Goal: Learn about a topic: Understand process/instructions

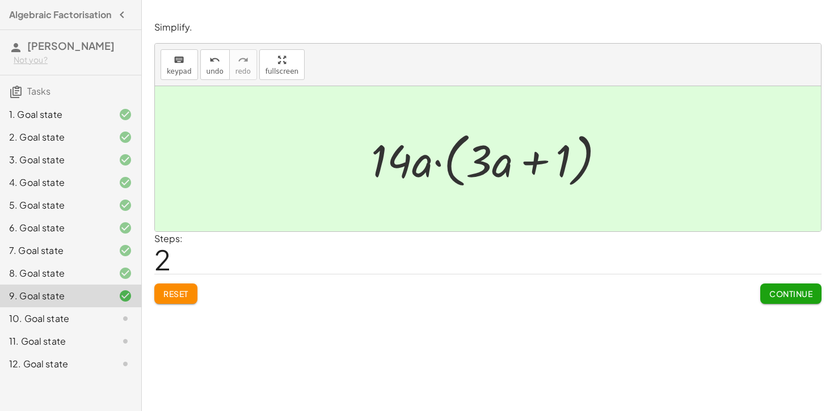
click at [786, 288] on button "Continue" at bounding box center [790, 294] width 61 height 20
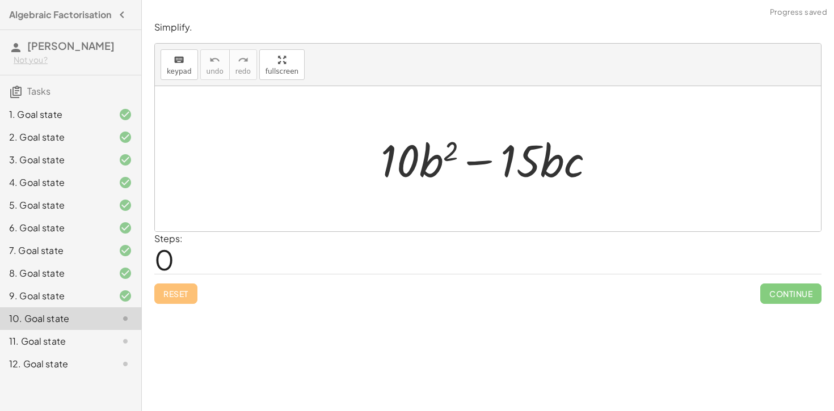
click at [129, 330] on div "9. Goal state" at bounding box center [70, 341] width 141 height 23
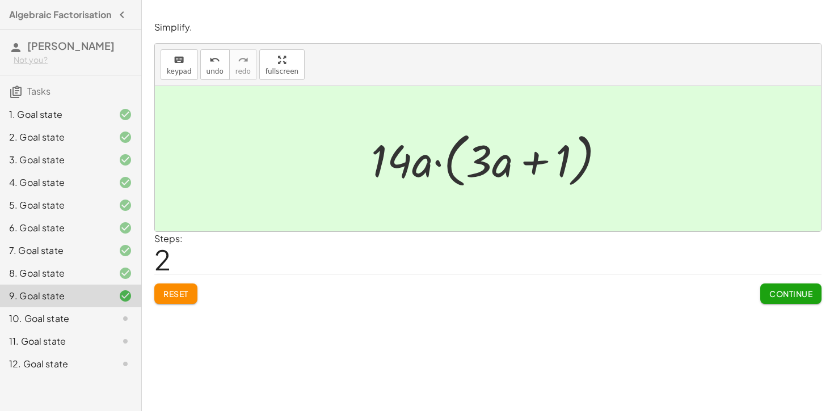
click at [98, 353] on div "10. Goal state" at bounding box center [70, 364] width 141 height 23
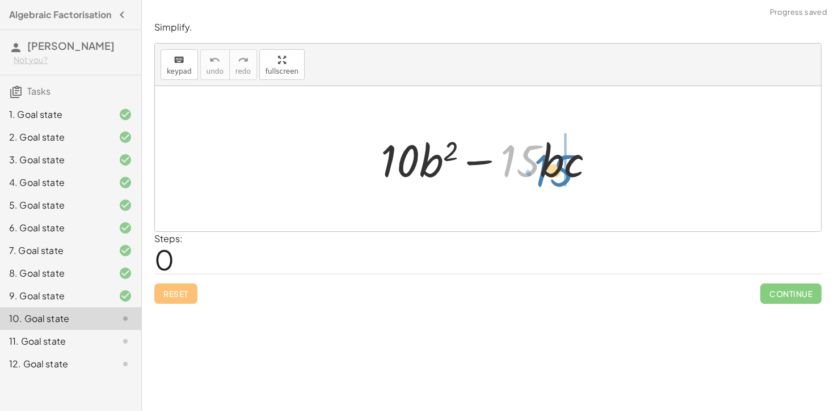
drag, startPoint x: 523, startPoint y: 151, endPoint x: 536, endPoint y: 153, distance: 13.8
click at [536, 153] on div at bounding box center [492, 159] width 235 height 58
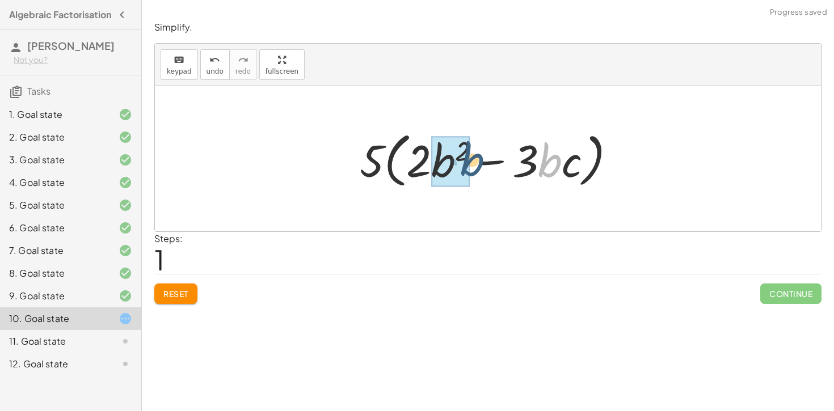
drag, startPoint x: 549, startPoint y: 165, endPoint x: 471, endPoint y: 163, distance: 78.3
click at [471, 163] on div at bounding box center [492, 159] width 276 height 65
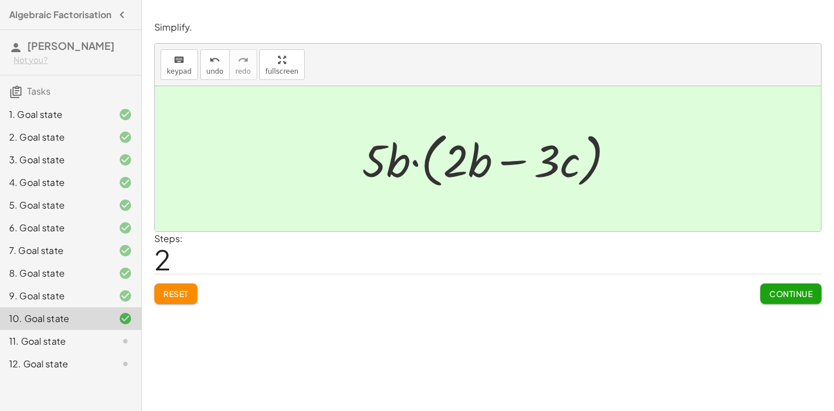
click at [779, 299] on button "Continue" at bounding box center [790, 294] width 61 height 20
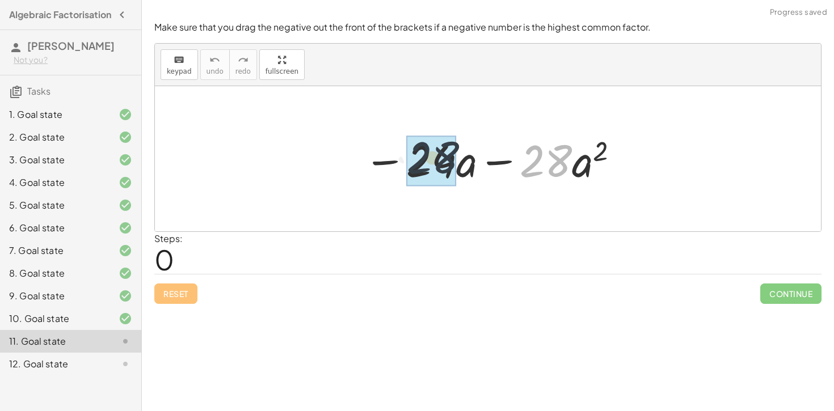
drag, startPoint x: 554, startPoint y: 157, endPoint x: 457, endPoint y: 153, distance: 97.1
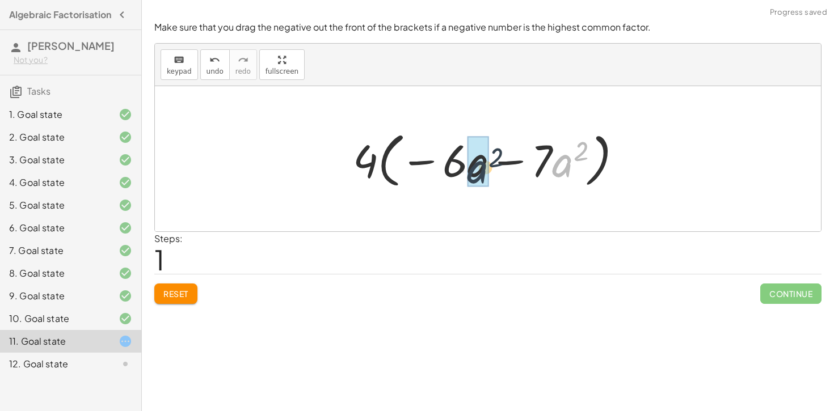
drag, startPoint x: 556, startPoint y: 165, endPoint x: 465, endPoint y: 171, distance: 91.0
click at [465, 171] on div at bounding box center [491, 159] width 289 height 65
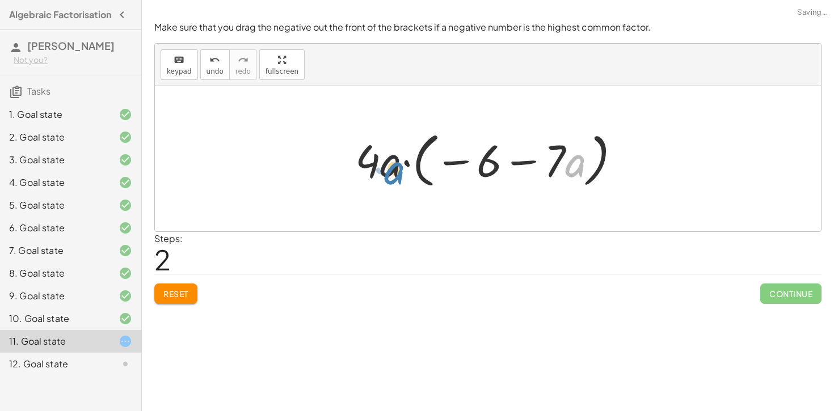
drag, startPoint x: 569, startPoint y: 171, endPoint x: 394, endPoint y: 177, distance: 174.8
click at [394, 177] on div at bounding box center [491, 159] width 285 height 65
drag, startPoint x: 581, startPoint y: 158, endPoint x: 553, endPoint y: 158, distance: 27.8
click at [553, 158] on div at bounding box center [491, 159] width 285 height 65
drag, startPoint x: 566, startPoint y: 160, endPoint x: 530, endPoint y: 156, distance: 35.4
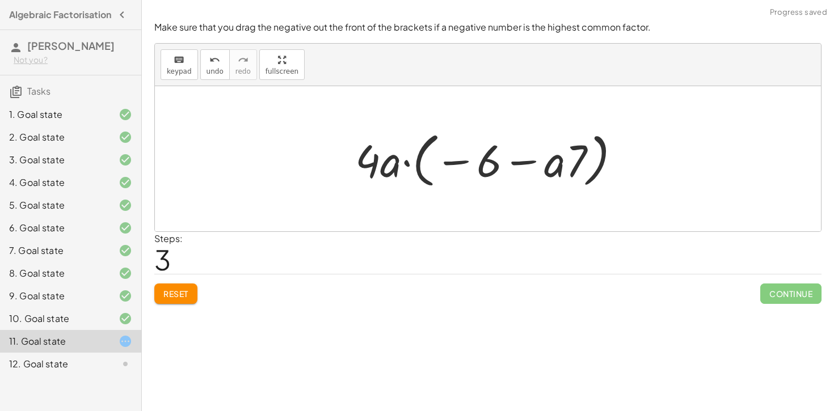
click at [530, 157] on div at bounding box center [491, 159] width 285 height 65
drag, startPoint x: 549, startPoint y: 154, endPoint x: 522, endPoint y: 154, distance: 26.7
click at [522, 154] on div at bounding box center [491, 159] width 285 height 65
drag, startPoint x: 536, startPoint y: 155, endPoint x: 499, endPoint y: 158, distance: 37.6
click at [499, 158] on div at bounding box center [491, 159] width 285 height 65
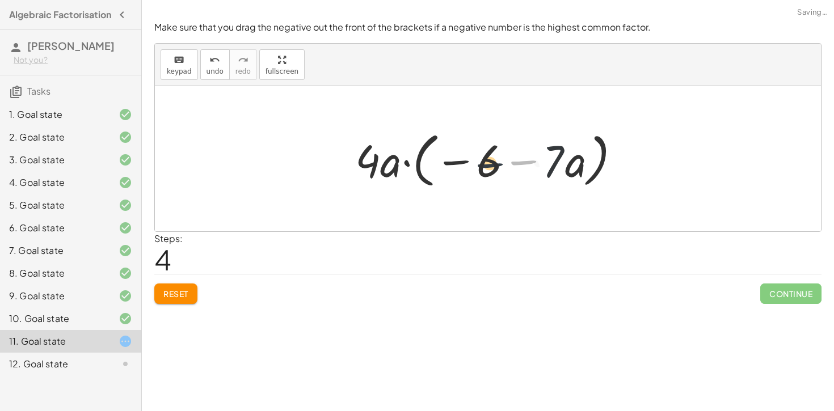
drag, startPoint x: 524, startPoint y: 161, endPoint x: 484, endPoint y: 163, distance: 39.2
click at [484, 163] on div at bounding box center [491, 159] width 285 height 65
drag, startPoint x: 558, startPoint y: 169, endPoint x: 588, endPoint y: 167, distance: 29.5
click at [577, 170] on div at bounding box center [491, 159] width 285 height 65
drag, startPoint x: 576, startPoint y: 165, endPoint x: 505, endPoint y: 162, distance: 70.4
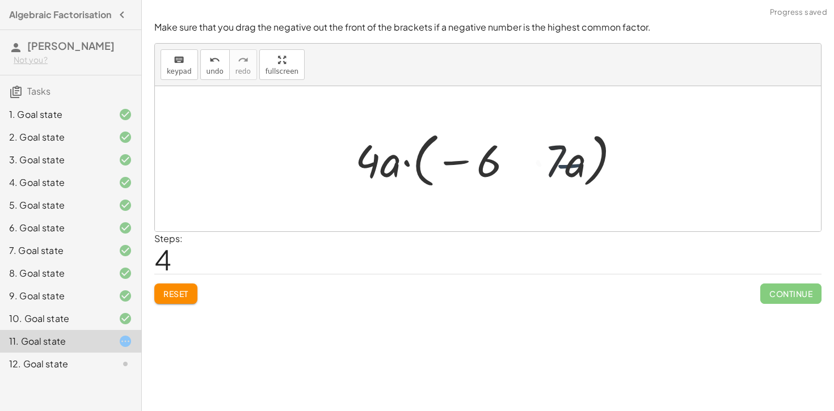
click at [505, 162] on div at bounding box center [491, 159] width 285 height 65
drag, startPoint x: 465, startPoint y: 161, endPoint x: 459, endPoint y: 163, distance: 5.9
click at [458, 162] on div at bounding box center [491, 159] width 285 height 65
drag, startPoint x: 491, startPoint y: 164, endPoint x: 547, endPoint y: 167, distance: 55.7
click at [545, 167] on div at bounding box center [491, 159] width 285 height 65
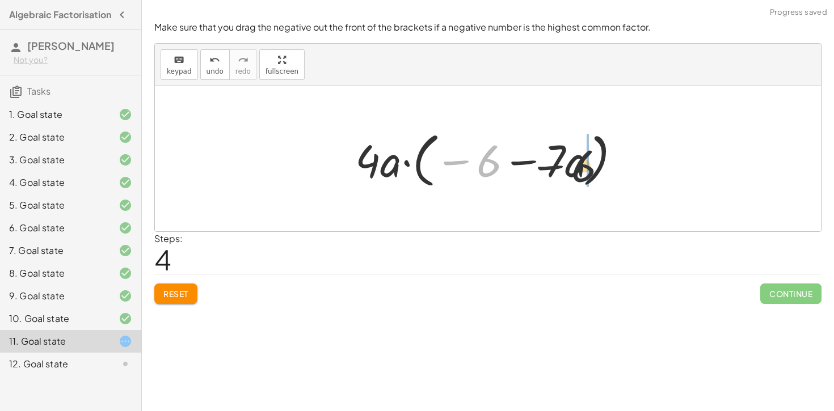
drag, startPoint x: 494, startPoint y: 158, endPoint x: 617, endPoint y: 162, distance: 123.2
click at [617, 162] on div at bounding box center [491, 159] width 285 height 65
drag, startPoint x: 568, startPoint y: 162, endPoint x: 643, endPoint y: 158, distance: 75.6
click at [643, 158] on div "− · 24 · a − · 28 · a 2 − · 4 · 6 · a − · 4 · 7 · a 2 · 4 · ( − · 6 · a − · 7 ·…" at bounding box center [488, 158] width 666 height 145
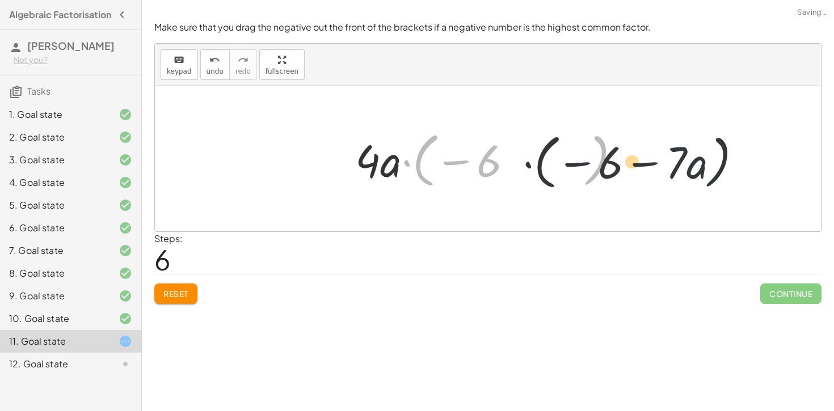
drag, startPoint x: 513, startPoint y: 170, endPoint x: 719, endPoint y: 157, distance: 207.0
click at [702, 162] on div "− · 24 · a − · 28 · a 2 − · 4 · 6 · a − · 4 · 7 · a 2 · 4 · ( − · 6 · a − · 7 ·…" at bounding box center [488, 158] width 666 height 145
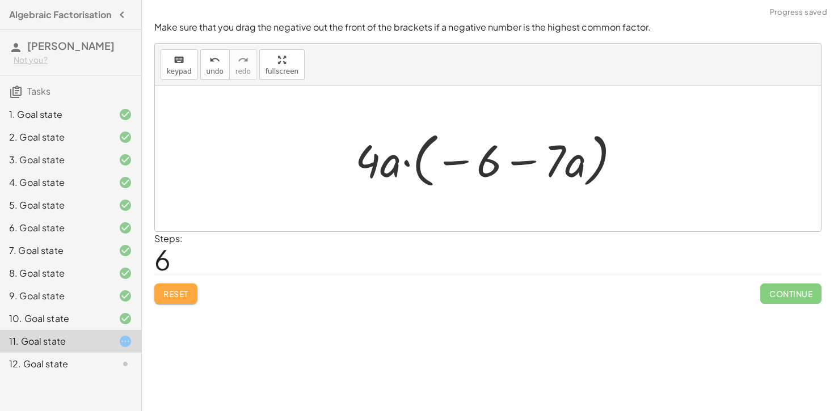
click at [155, 290] on button "Reset" at bounding box center [175, 294] width 43 height 20
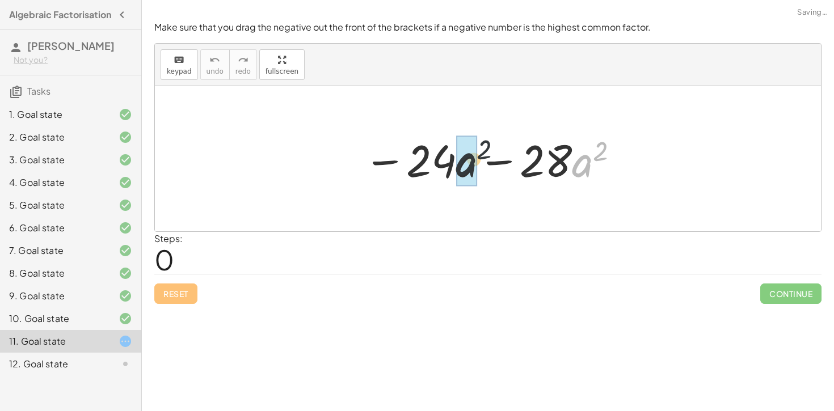
drag, startPoint x: 580, startPoint y: 166, endPoint x: 452, endPoint y: 163, distance: 127.7
click at [452, 163] on div at bounding box center [492, 159] width 268 height 58
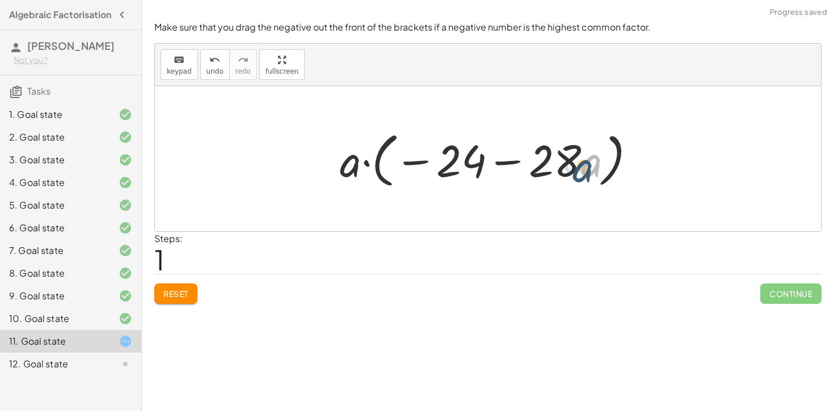
click at [592, 166] on div at bounding box center [492, 159] width 317 height 65
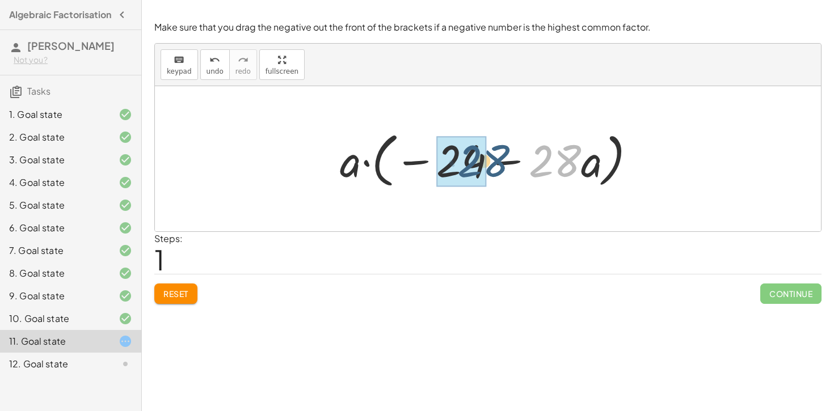
drag, startPoint x: 552, startPoint y: 163, endPoint x: 464, endPoint y: 161, distance: 88.0
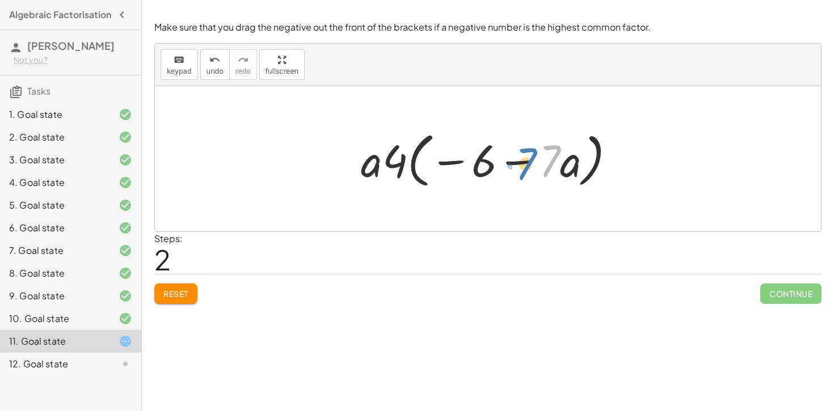
drag, startPoint x: 552, startPoint y: 159, endPoint x: 541, endPoint y: 162, distance: 11.1
click at [541, 162] on div at bounding box center [492, 159] width 275 height 65
click at [181, 292] on span "Reset" at bounding box center [175, 294] width 25 height 10
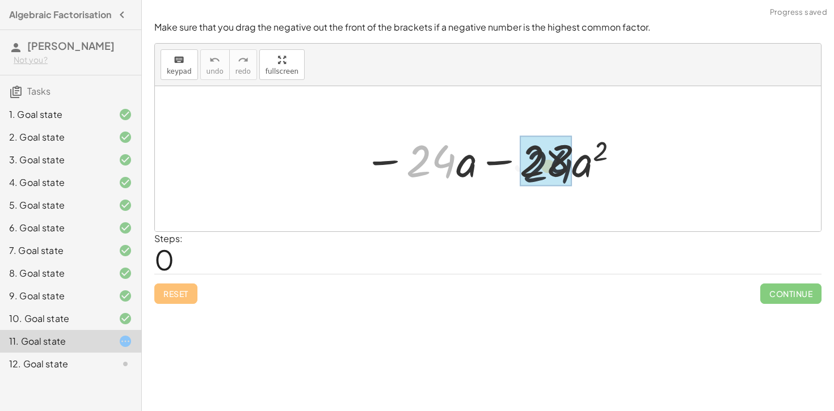
drag, startPoint x: 431, startPoint y: 167, endPoint x: 569, endPoint y: 169, distance: 137.9
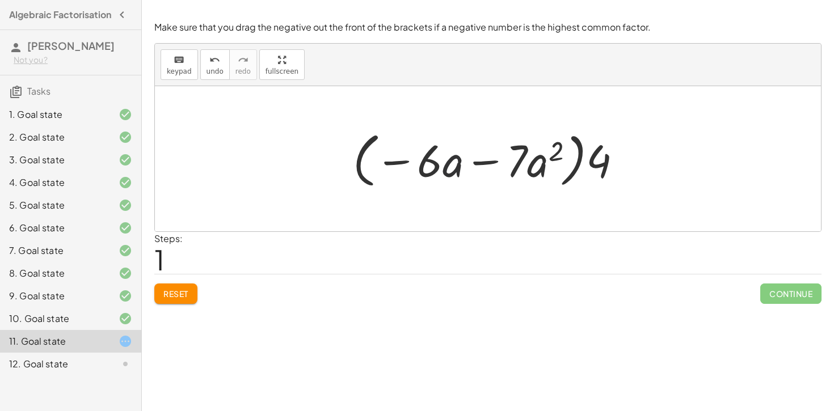
drag, startPoint x: 453, startPoint y: 168, endPoint x: 441, endPoint y: 168, distance: 11.9
click at [441, 168] on div at bounding box center [491, 159] width 289 height 65
drag, startPoint x: 440, startPoint y: 168, endPoint x: 452, endPoint y: 171, distance: 12.2
click at [452, 171] on div at bounding box center [491, 159] width 289 height 65
drag, startPoint x: 507, startPoint y: 175, endPoint x: 450, endPoint y: 172, distance: 56.3
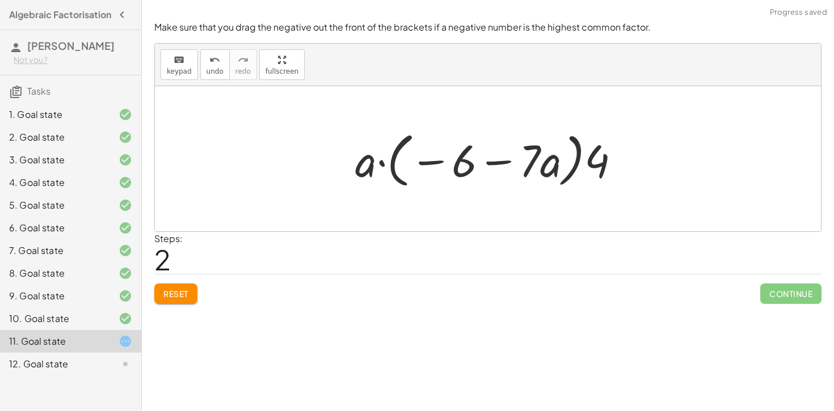
click at [187, 294] on span "Reset" at bounding box center [175, 294] width 25 height 10
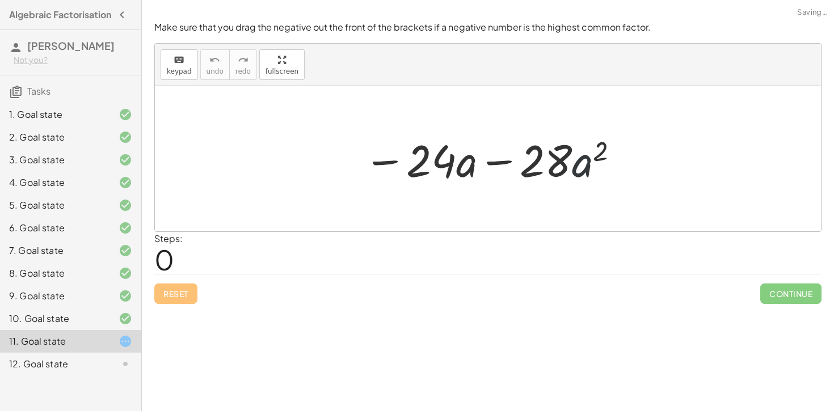
drag, startPoint x: 574, startPoint y: 163, endPoint x: 561, endPoint y: 166, distance: 13.5
click at [561, 166] on div at bounding box center [492, 159] width 268 height 58
drag, startPoint x: 496, startPoint y: 164, endPoint x: 504, endPoint y: 170, distance: 10.6
click at [504, 170] on div at bounding box center [492, 159] width 268 height 58
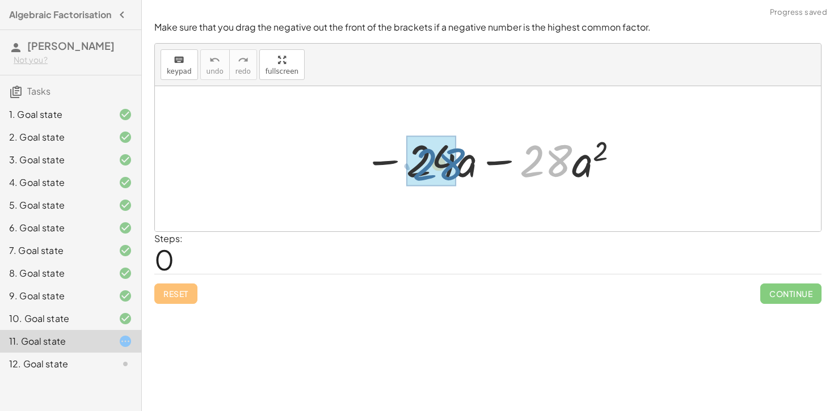
drag, startPoint x: 541, startPoint y: 166, endPoint x: 433, endPoint y: 169, distance: 107.8
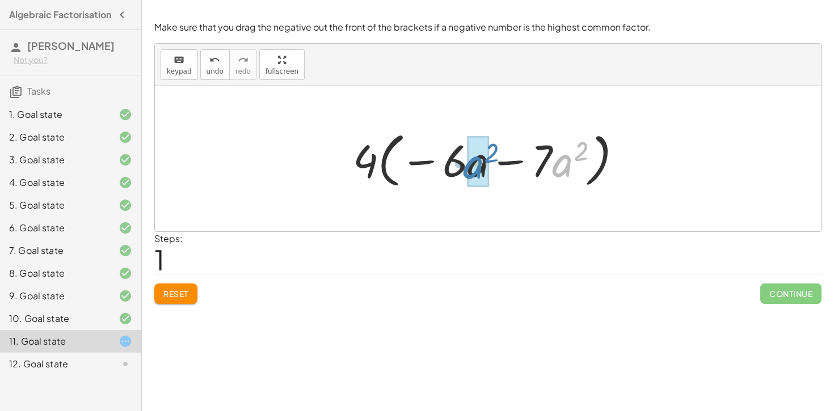
drag, startPoint x: 567, startPoint y: 167, endPoint x: 478, endPoint y: 169, distance: 89.1
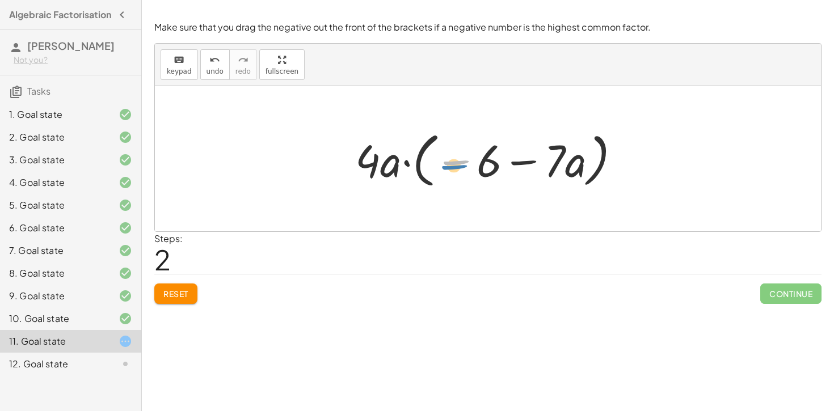
click at [456, 163] on div at bounding box center [491, 159] width 285 height 65
click at [165, 288] on button "Reset" at bounding box center [175, 294] width 43 height 20
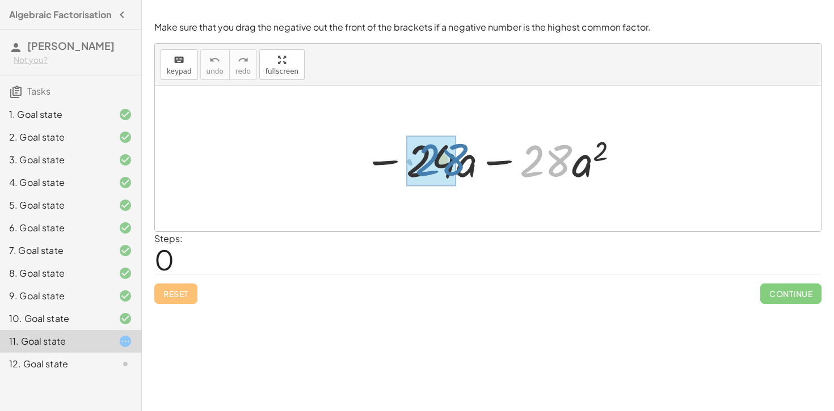
drag, startPoint x: 540, startPoint y: 174, endPoint x: 440, endPoint y: 175, distance: 99.8
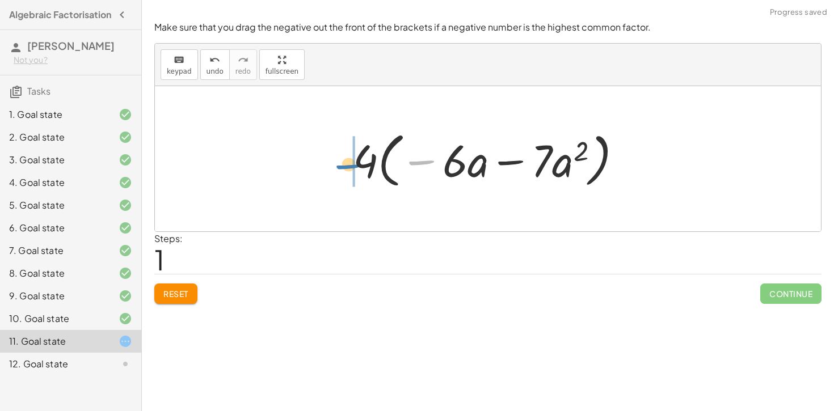
drag, startPoint x: 415, startPoint y: 162, endPoint x: 339, endPoint y: 162, distance: 75.5
click at [339, 162] on div "− · 24 · a − · 28 · a 2 − · 4 · 6 · a − · 4 · 7 · a 2 − − · a − · · a 2 4 · 6 ·…" at bounding box center [488, 159] width 304 height 71
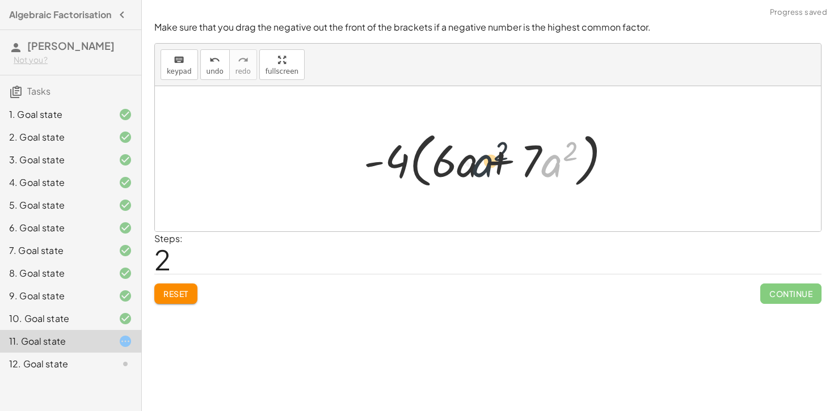
drag, startPoint x: 546, startPoint y: 167, endPoint x: 485, endPoint y: 167, distance: 61.3
click at [485, 167] on div at bounding box center [492, 159] width 268 height 65
drag, startPoint x: 549, startPoint y: 172, endPoint x: 467, endPoint y: 171, distance: 82.3
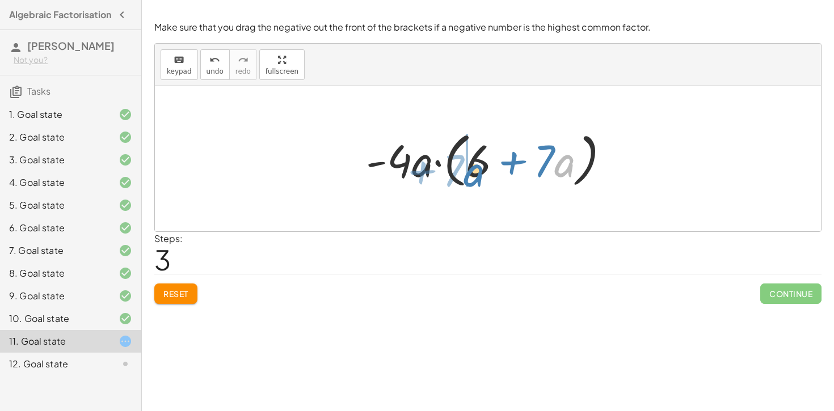
drag, startPoint x: 559, startPoint y: 168, endPoint x: 479, endPoint y: 178, distance: 81.1
click at [479, 178] on div at bounding box center [492, 159] width 264 height 65
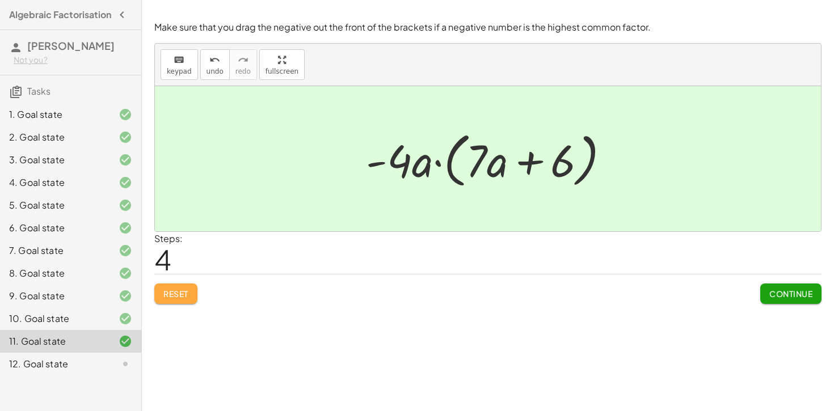
click at [162, 291] on button "Reset" at bounding box center [175, 294] width 43 height 20
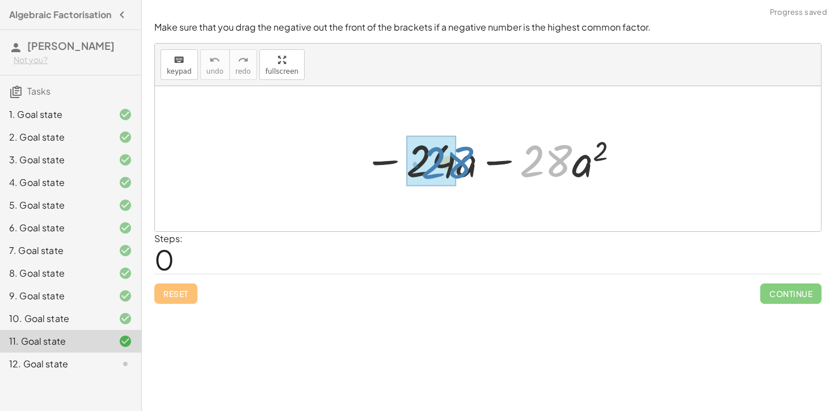
drag, startPoint x: 562, startPoint y: 151, endPoint x: 464, endPoint y: 153, distance: 98.2
click at [464, 153] on div at bounding box center [492, 159] width 268 height 58
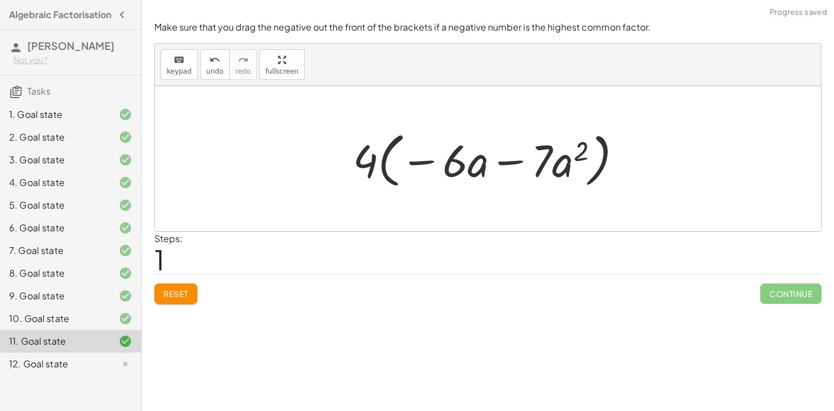
click at [186, 281] on div "Reset Continue" at bounding box center [487, 289] width 667 height 30
click at [183, 286] on button "Reset" at bounding box center [175, 294] width 43 height 20
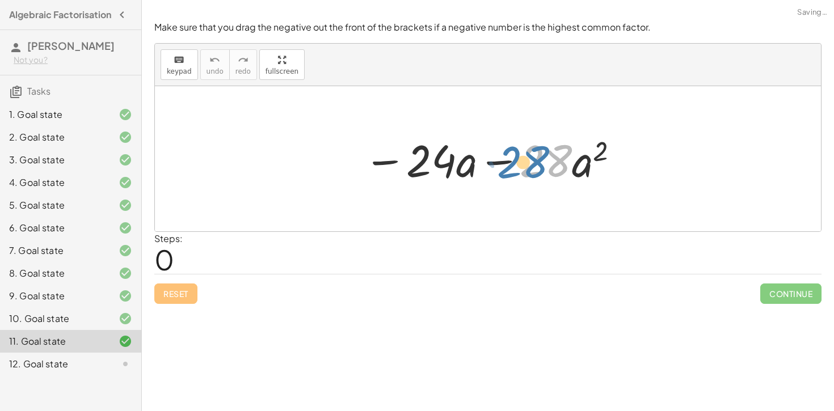
drag, startPoint x: 534, startPoint y: 167, endPoint x: 528, endPoint y: 165, distance: 6.5
click at [528, 165] on div at bounding box center [492, 159] width 268 height 58
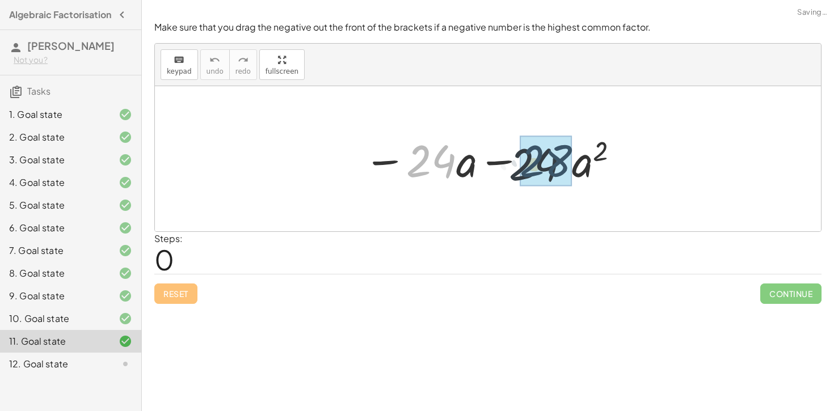
drag, startPoint x: 432, startPoint y: 163, endPoint x: 564, endPoint y: 155, distance: 133.0
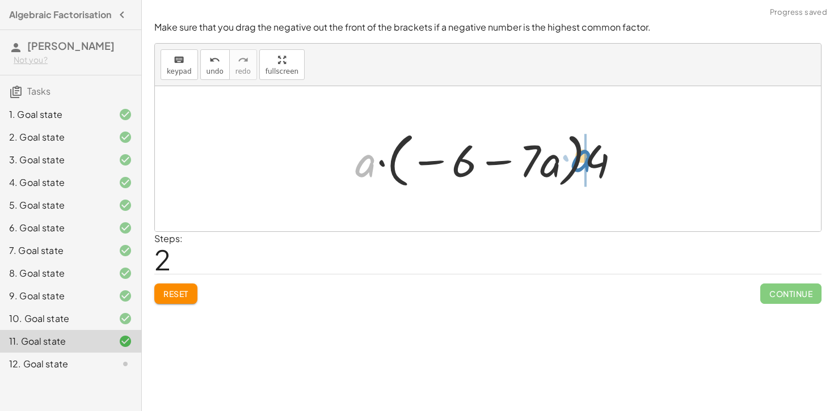
drag, startPoint x: 366, startPoint y: 169, endPoint x: 585, endPoint y: 164, distance: 219.0
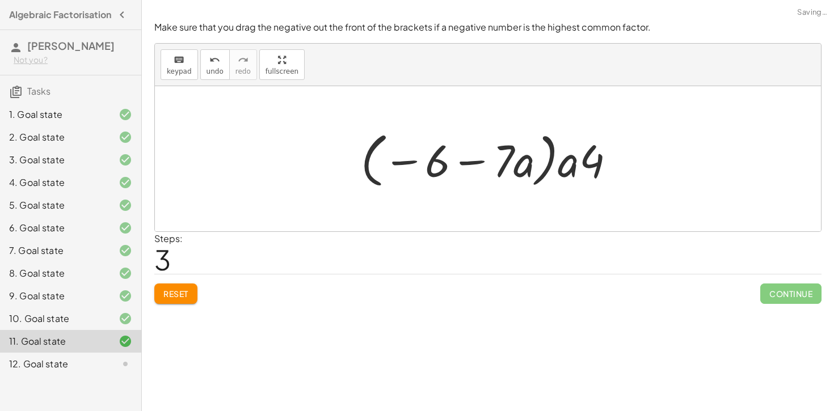
click at [199, 286] on div "Reset Continue" at bounding box center [487, 289] width 667 height 30
drag, startPoint x: 503, startPoint y: 172, endPoint x: 480, endPoint y: 174, distance: 22.8
click at [470, 177] on div at bounding box center [492, 159] width 275 height 65
drag, startPoint x: 519, startPoint y: 166, endPoint x: 395, endPoint y: 171, distance: 123.8
click at [395, 171] on div at bounding box center [492, 159] width 275 height 65
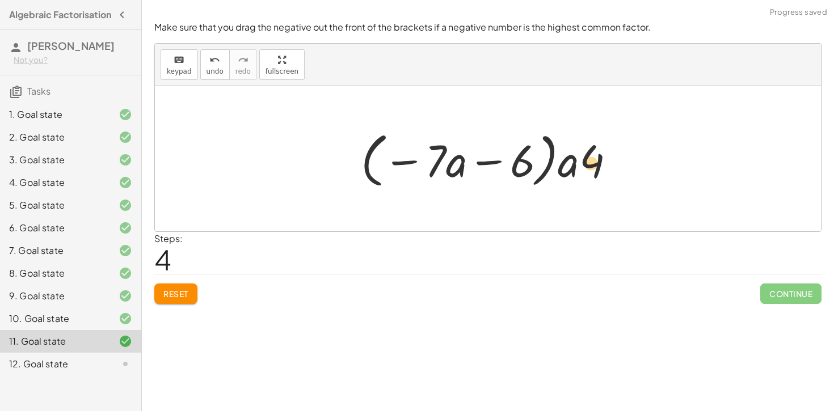
drag, startPoint x: 584, startPoint y: 162, endPoint x: 576, endPoint y: 163, distance: 8.1
click at [576, 163] on div at bounding box center [492, 159] width 275 height 65
drag, startPoint x: 163, startPoint y: 311, endPoint x: 159, endPoint y: 305, distance: 6.9
click at [0, 0] on div "Make sure that you drag the negative out the front of the brackets if a negativ…" at bounding box center [0, 0] width 0 height 0
click at [169, 283] on div "Reset Continue" at bounding box center [487, 289] width 667 height 30
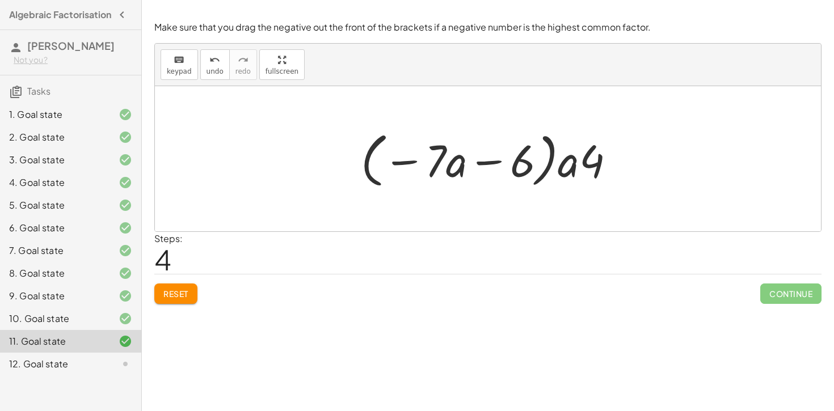
click at [178, 286] on button "Reset" at bounding box center [175, 294] width 43 height 20
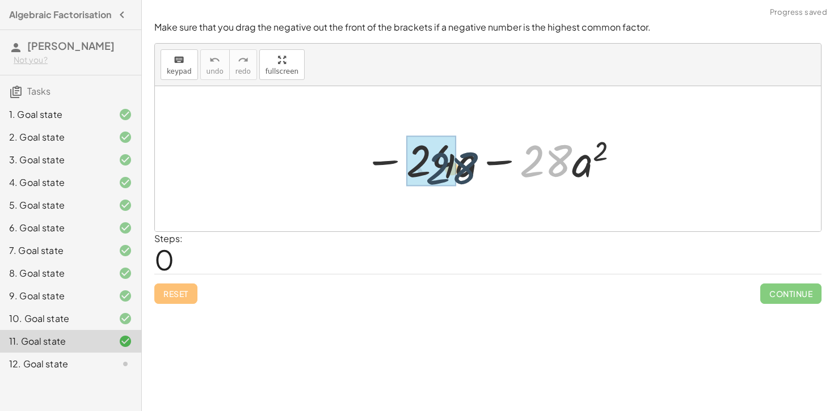
drag, startPoint x: 482, startPoint y: 182, endPoint x: 425, endPoint y: 175, distance: 57.2
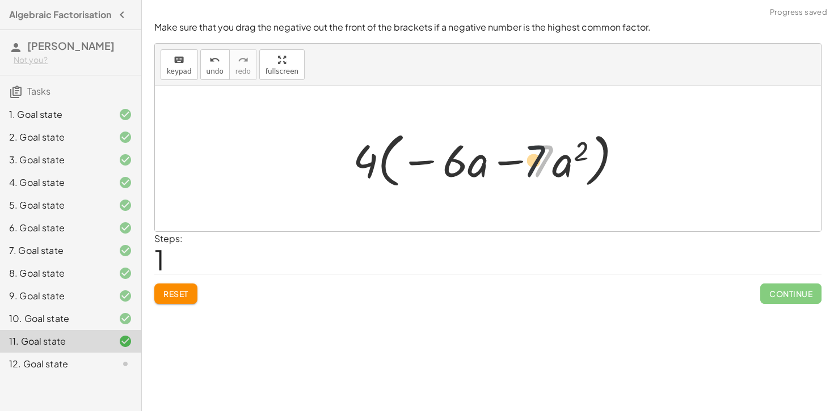
click at [538, 163] on div at bounding box center [491, 159] width 289 height 65
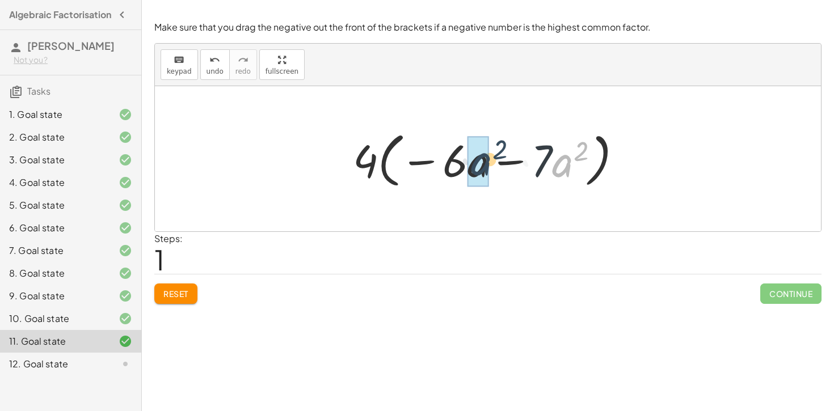
drag, startPoint x: 567, startPoint y: 167, endPoint x: 488, endPoint y: 165, distance: 78.9
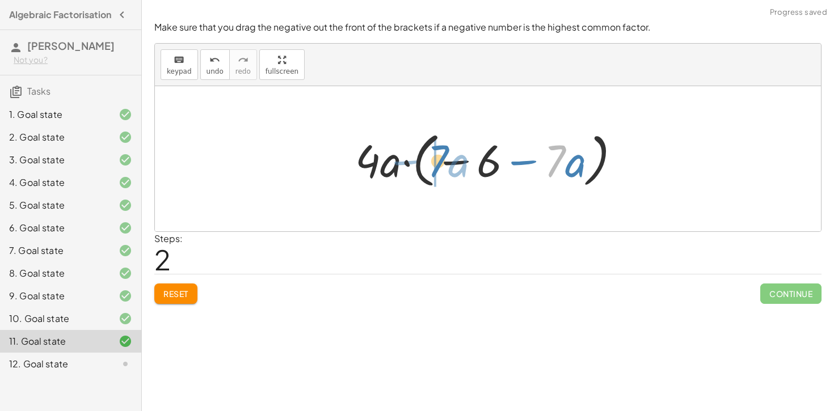
drag, startPoint x: 564, startPoint y: 162, endPoint x: 448, endPoint y: 162, distance: 116.9
click at [448, 162] on div at bounding box center [491, 159] width 285 height 65
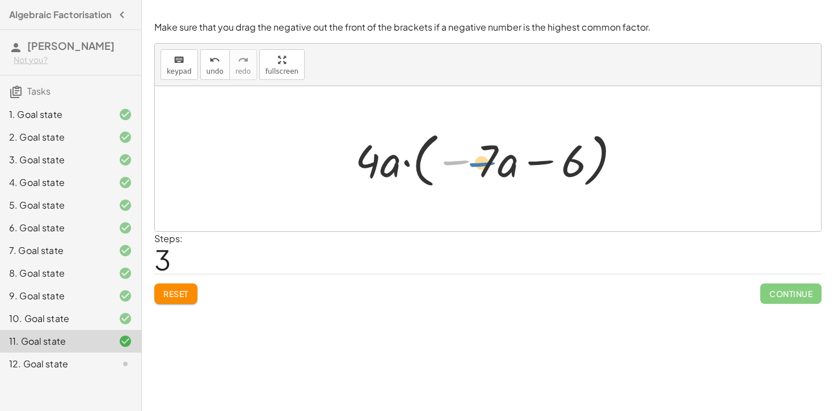
drag, startPoint x: 462, startPoint y: 163, endPoint x: 458, endPoint y: 169, distance: 7.1
click at [456, 168] on div at bounding box center [491, 159] width 285 height 65
drag, startPoint x: 540, startPoint y: 165, endPoint x: 435, endPoint y: 162, distance: 105.0
click at [435, 162] on div at bounding box center [491, 159] width 285 height 65
drag, startPoint x: 463, startPoint y: 155, endPoint x: 362, endPoint y: 161, distance: 101.1
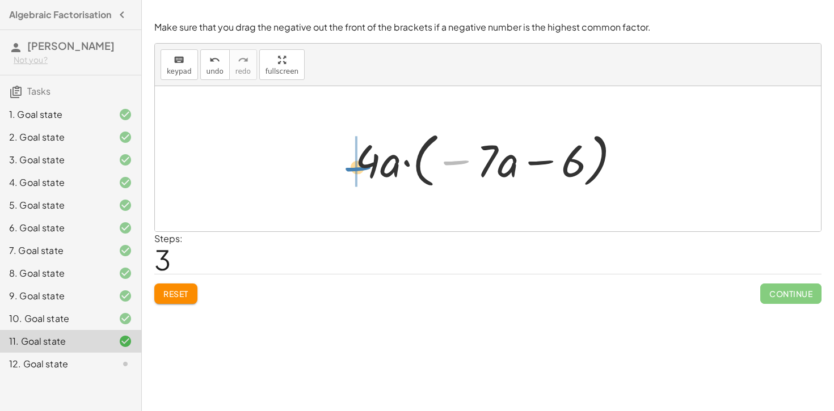
click at [362, 161] on div at bounding box center [491, 159] width 285 height 65
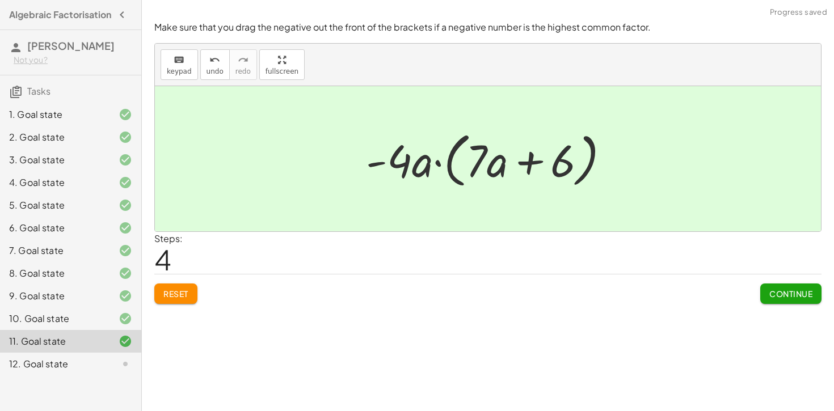
click at [157, 284] on div "Reset Continue" at bounding box center [487, 289] width 667 height 30
click at [170, 284] on button "Reset" at bounding box center [175, 294] width 43 height 20
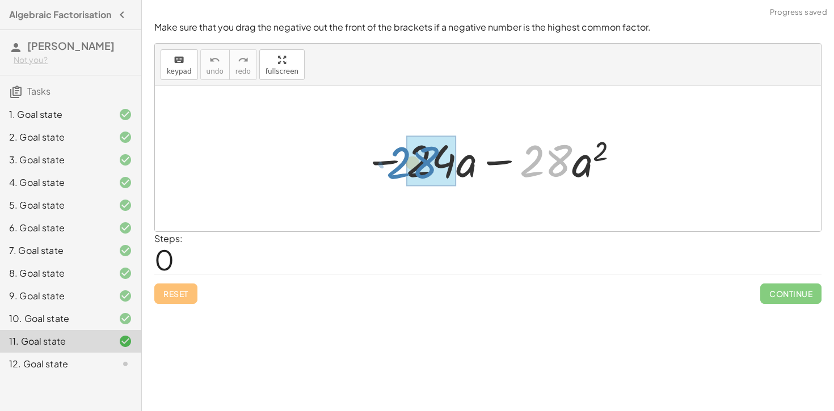
drag, startPoint x: 529, startPoint y: 159, endPoint x: 411, endPoint y: 160, distance: 117.4
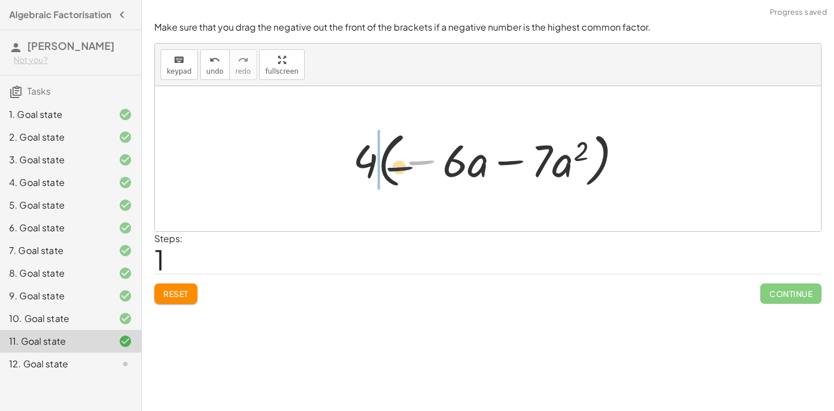
drag, startPoint x: 421, startPoint y: 157, endPoint x: 347, endPoint y: 166, distance: 74.3
click at [347, 166] on div at bounding box center [491, 159] width 289 height 65
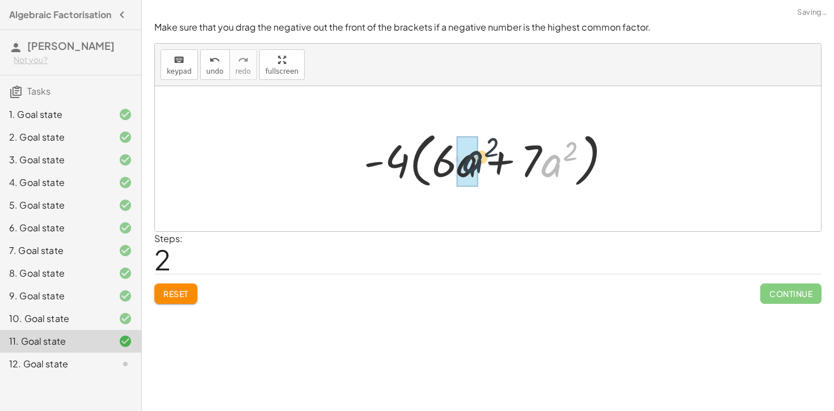
drag, startPoint x: 547, startPoint y: 170, endPoint x: 467, endPoint y: 166, distance: 80.1
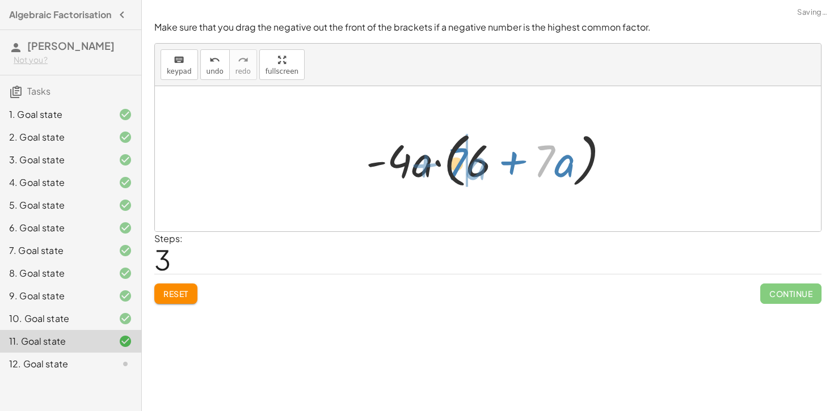
drag, startPoint x: 547, startPoint y: 162, endPoint x: 458, endPoint y: 165, distance: 89.1
click at [458, 165] on div at bounding box center [492, 159] width 264 height 65
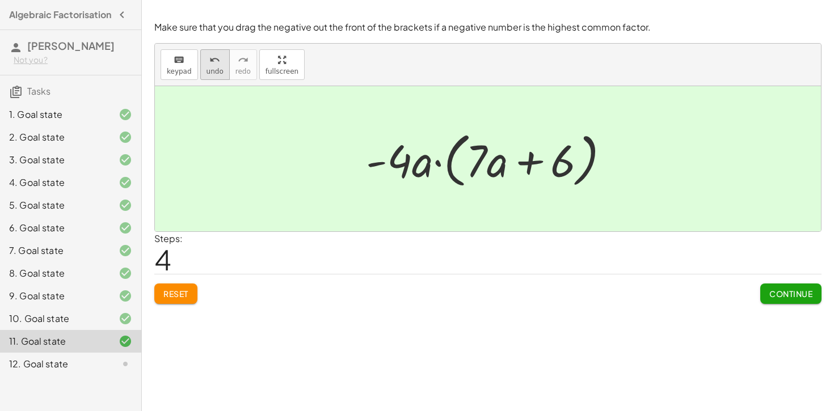
click at [201, 64] on button "undo undo" at bounding box center [215, 64] width 30 height 31
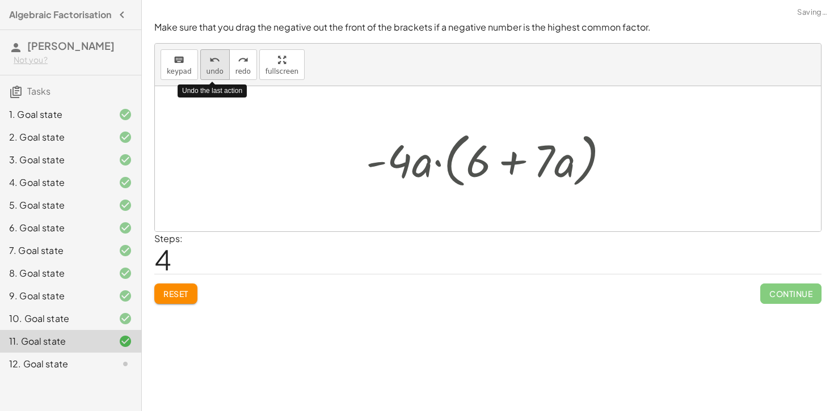
click at [201, 64] on button "undo undo" at bounding box center [215, 64] width 30 height 31
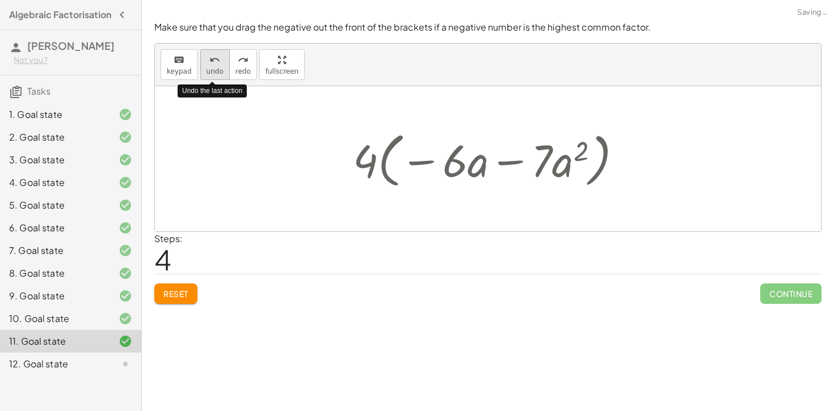
click at [201, 64] on button "undo undo" at bounding box center [215, 64] width 30 height 31
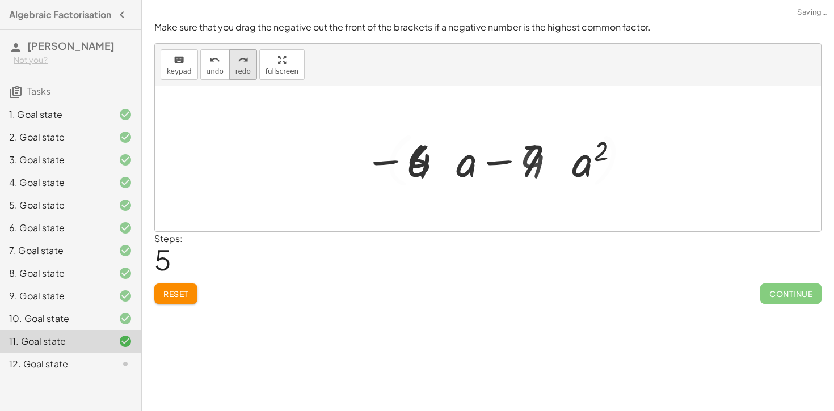
click at [238, 65] on icon "redo" at bounding box center [243, 60] width 11 height 14
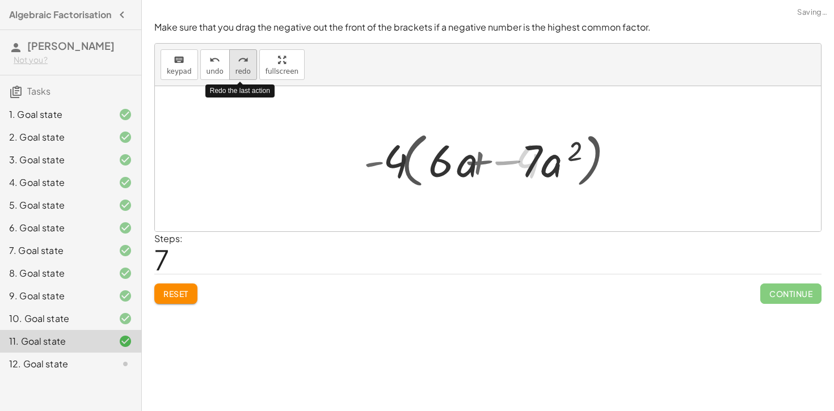
click at [238, 65] on icon "redo" at bounding box center [243, 60] width 11 height 14
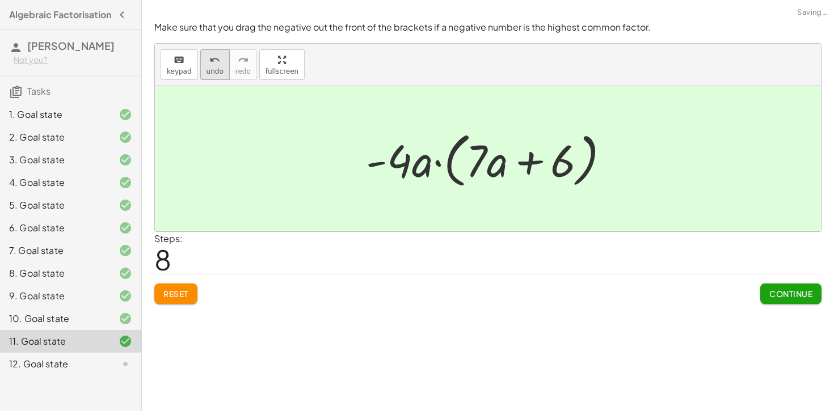
click at [207, 66] on div "undo" at bounding box center [215, 60] width 17 height 14
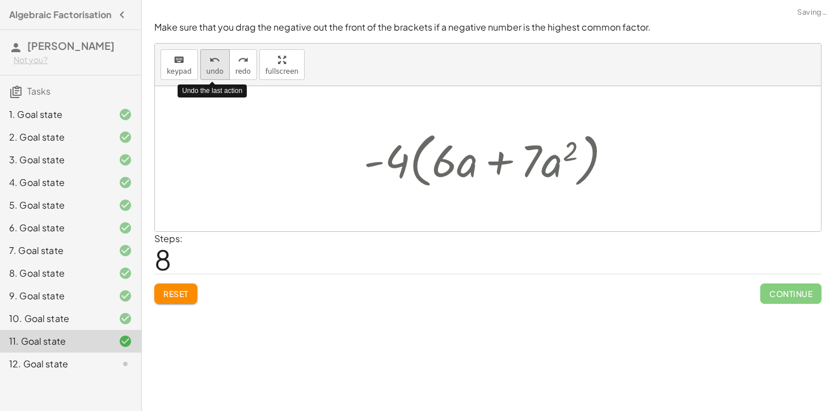
click at [207, 66] on div "undo" at bounding box center [215, 60] width 17 height 14
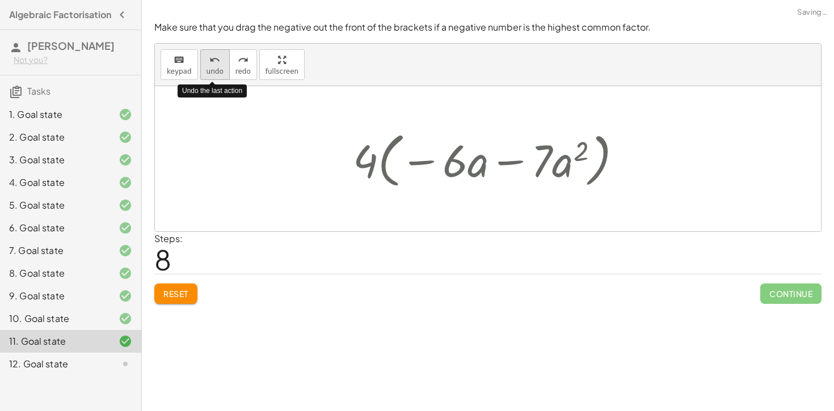
click at [207, 66] on div "undo" at bounding box center [215, 60] width 17 height 14
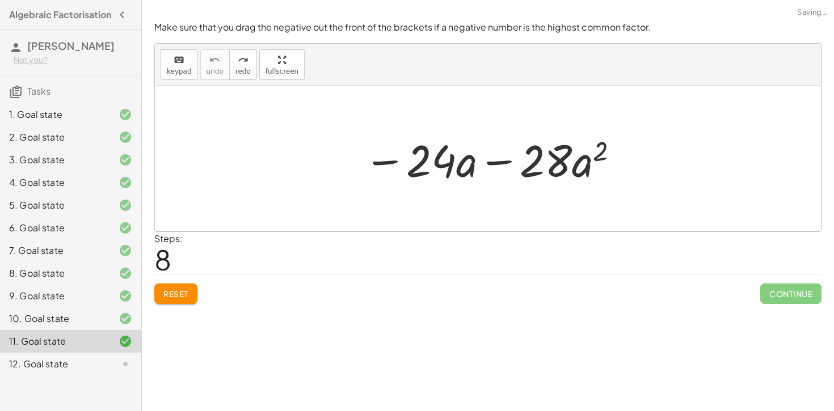
click at [172, 295] on span "Reset" at bounding box center [175, 294] width 25 height 10
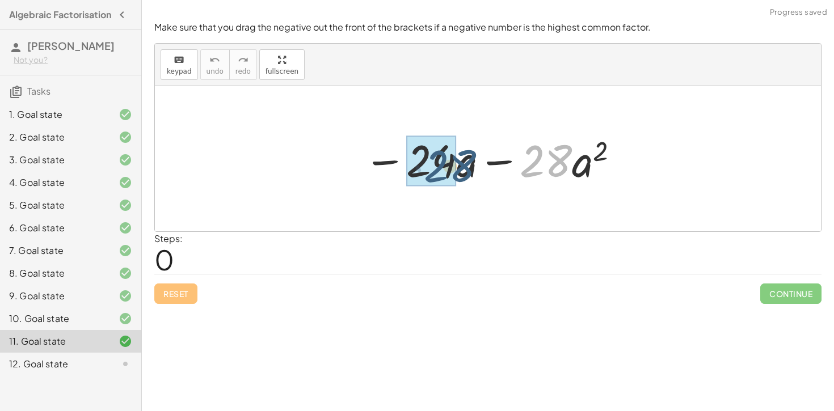
drag, startPoint x: 546, startPoint y: 157, endPoint x: 444, endPoint y: 162, distance: 102.8
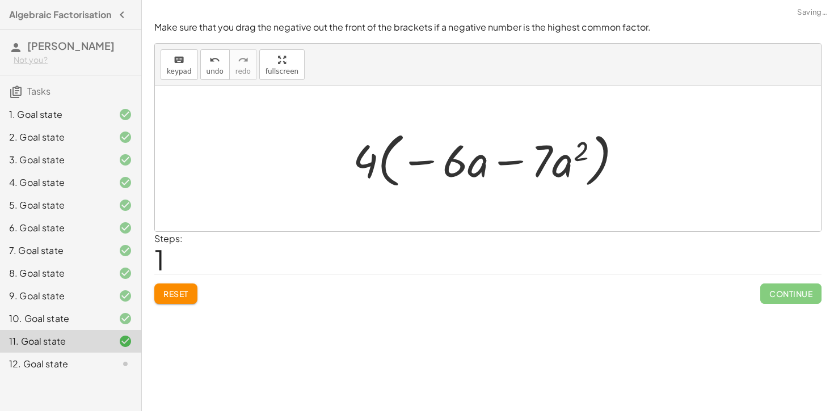
click at [165, 299] on button "Reset" at bounding box center [175, 294] width 43 height 20
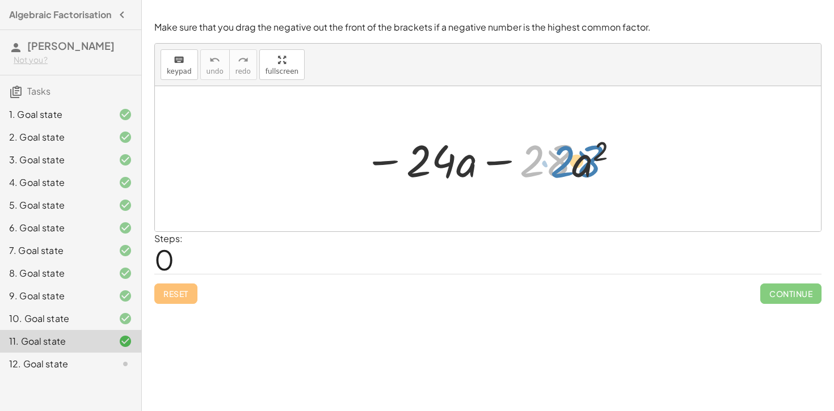
drag, startPoint x: 567, startPoint y: 168, endPoint x: 596, endPoint y: 164, distance: 29.8
click at [596, 164] on div at bounding box center [492, 159] width 268 height 58
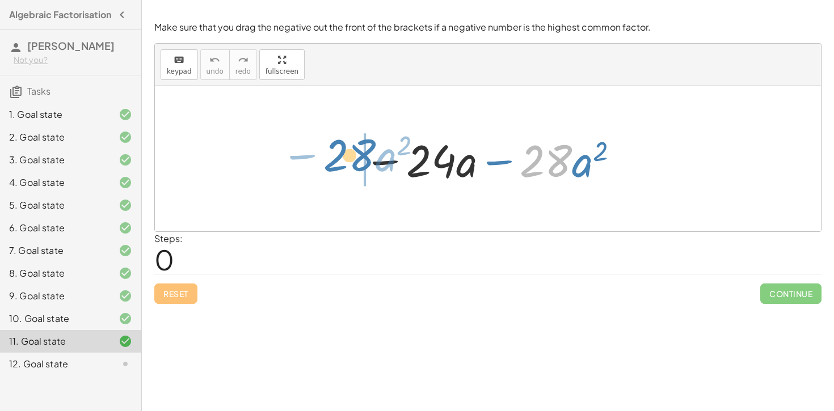
drag, startPoint x: 568, startPoint y: 172, endPoint x: 369, endPoint y: 166, distance: 198.7
click at [369, 166] on div at bounding box center [492, 159] width 268 height 58
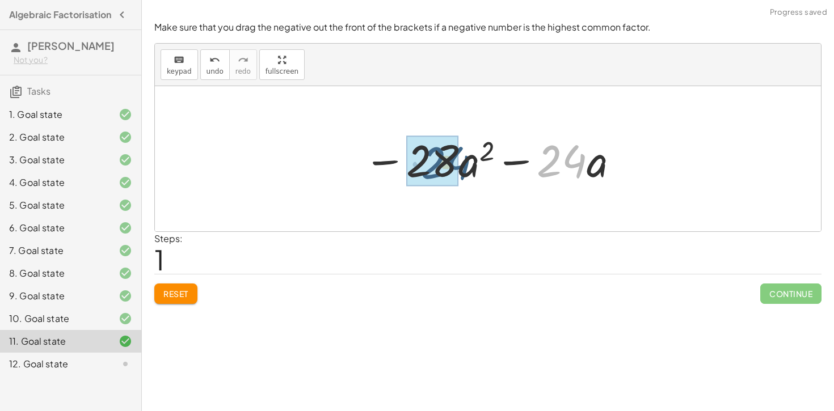
drag, startPoint x: 570, startPoint y: 155, endPoint x: 447, endPoint y: 155, distance: 123.1
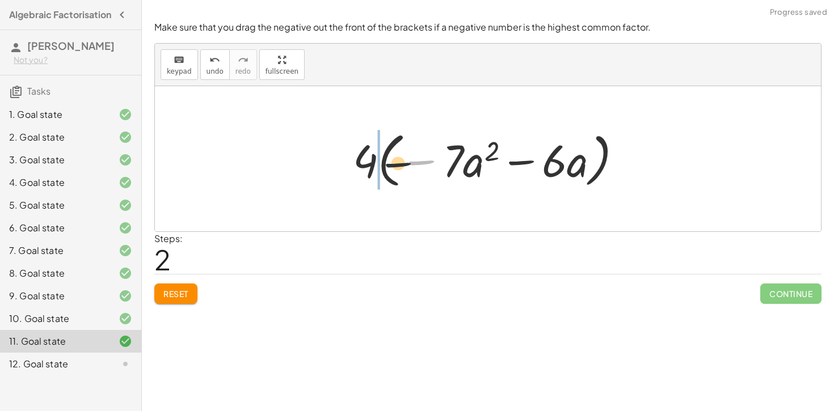
drag, startPoint x: 423, startPoint y: 161, endPoint x: 323, endPoint y: 163, distance: 99.9
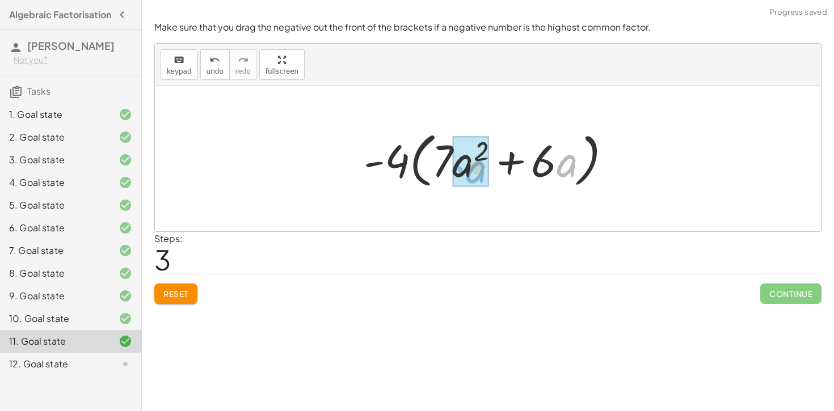
drag, startPoint x: 570, startPoint y: 164, endPoint x: 487, endPoint y: 170, distance: 83.0
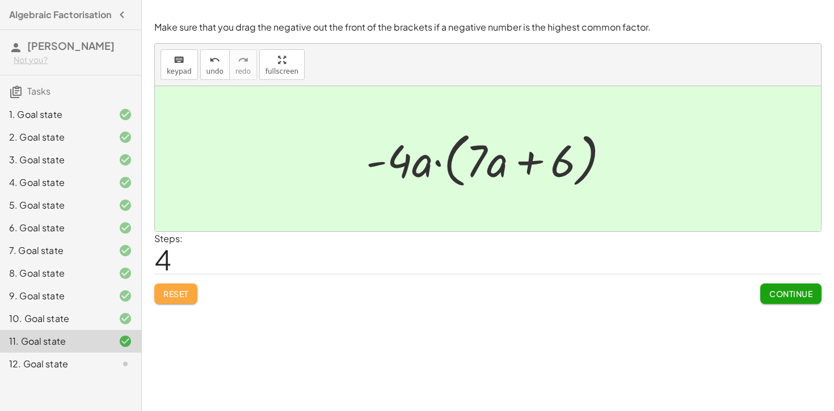
click at [178, 297] on span "Reset" at bounding box center [175, 294] width 25 height 10
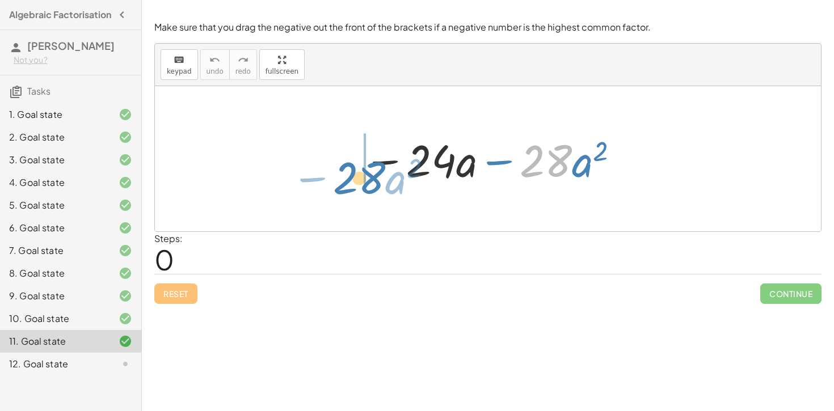
drag, startPoint x: 554, startPoint y: 163, endPoint x: 366, endPoint y: 180, distance: 187.9
click at [366, 180] on div at bounding box center [492, 159] width 268 height 58
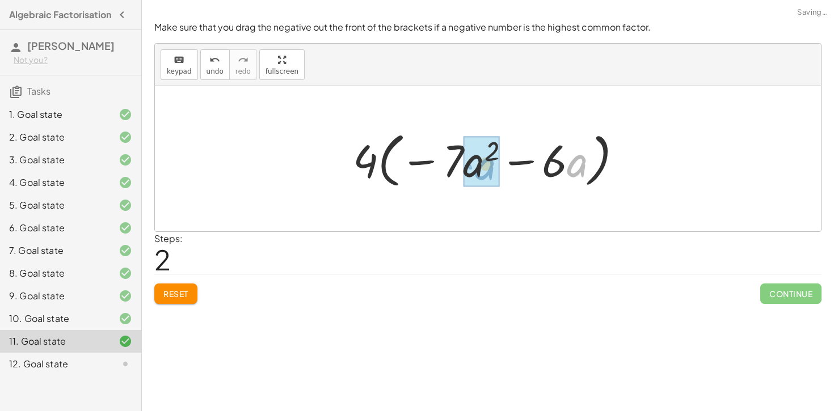
drag, startPoint x: 582, startPoint y: 172, endPoint x: 488, endPoint y: 175, distance: 93.1
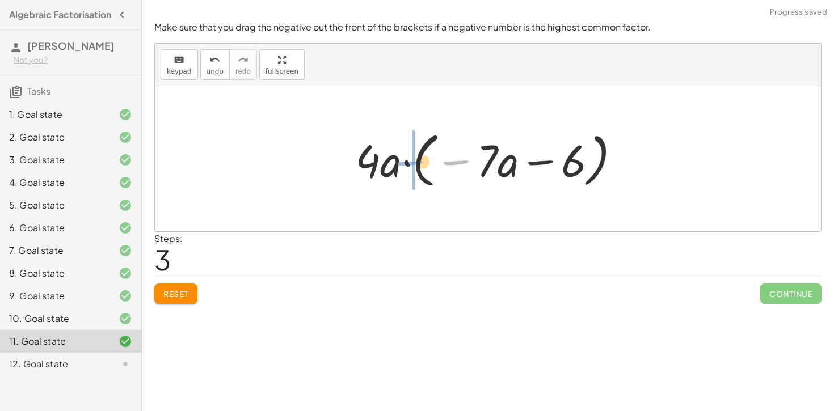
drag, startPoint x: 438, startPoint y: 163, endPoint x: 318, endPoint y: 167, distance: 119.8
click at [340, 166] on div "− · 24 · a − · 28 · a 2 − · 28 · a 2 − · 24 · a − · 4 · 7 · a 2 − · 4 · 6 · a ·…" at bounding box center [488, 159] width 300 height 71
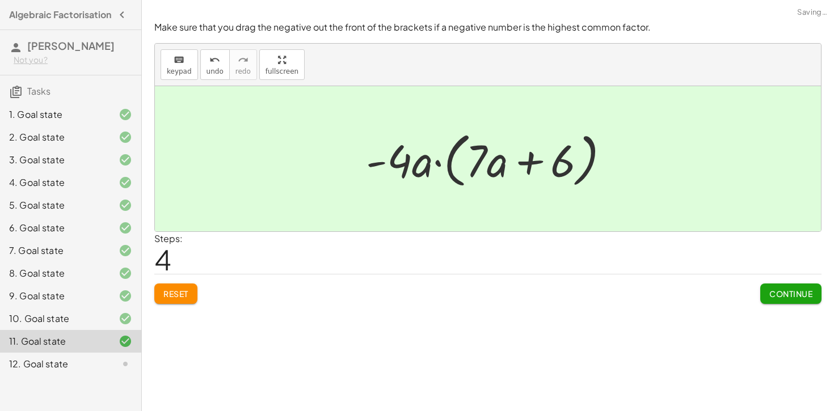
click at [795, 299] on button "Continue" at bounding box center [790, 294] width 61 height 20
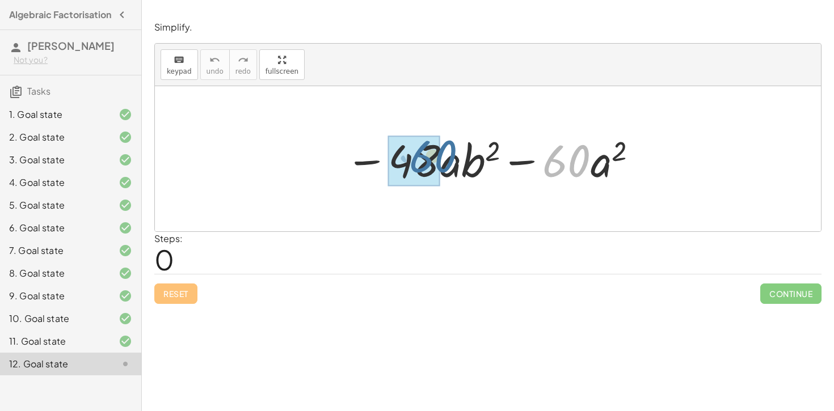
drag, startPoint x: 558, startPoint y: 153, endPoint x: 419, endPoint y: 149, distance: 138.5
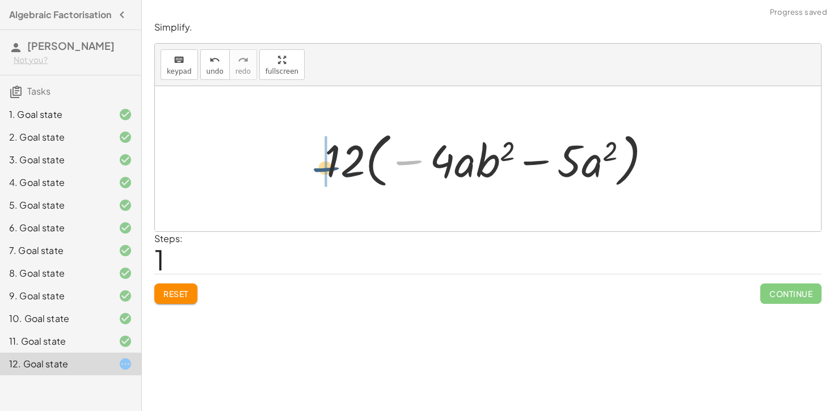
drag, startPoint x: 412, startPoint y: 163, endPoint x: 330, endPoint y: 170, distance: 82.0
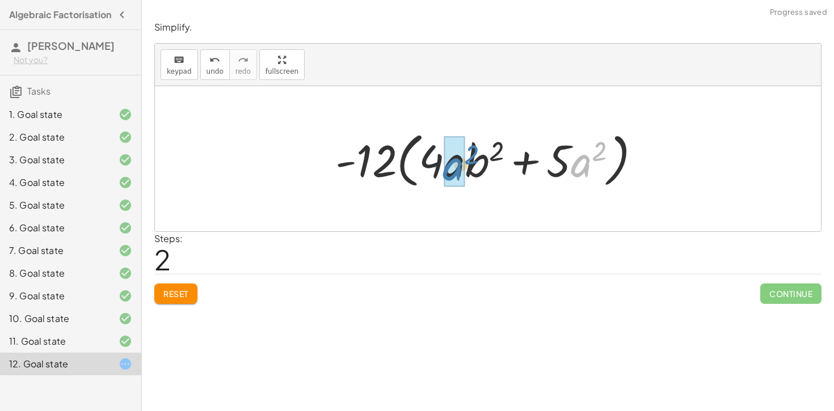
drag, startPoint x: 584, startPoint y: 167, endPoint x: 456, endPoint y: 171, distance: 128.3
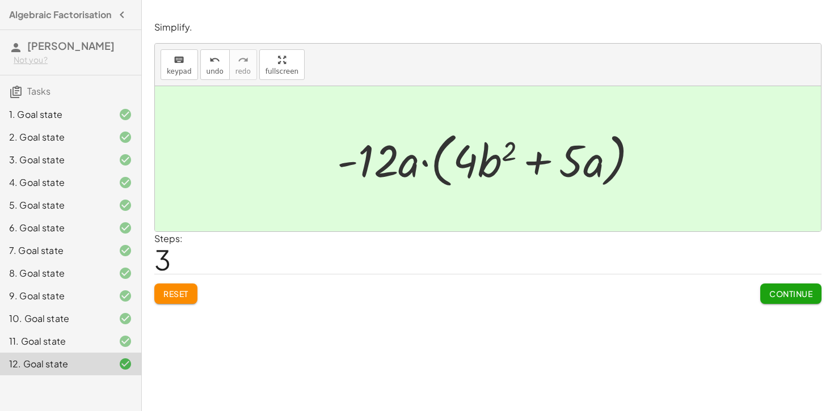
click at [784, 293] on span "Continue" at bounding box center [790, 294] width 43 height 10
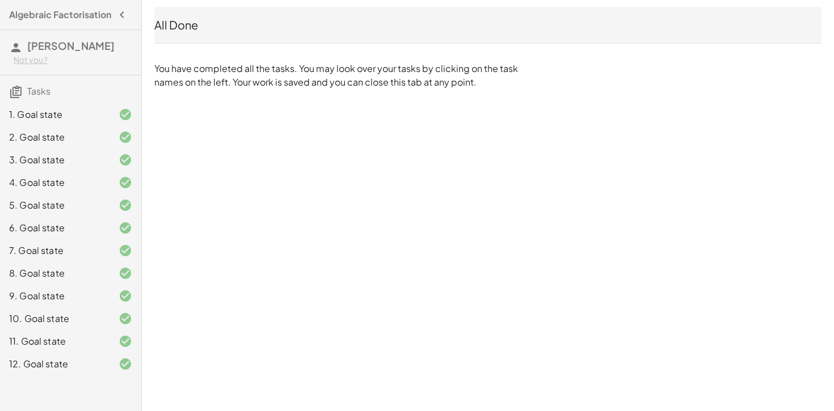
click at [103, 96] on h3 "Tasks" at bounding box center [70, 87] width 141 height 24
click at [19, 99] on icon at bounding box center [16, 92] width 14 height 14
click at [30, 97] on span "Tasks" at bounding box center [38, 91] width 23 height 12
click at [53, 94] on h3 "Tasks" at bounding box center [70, 87] width 141 height 24
click at [22, 99] on icon at bounding box center [16, 92] width 14 height 14
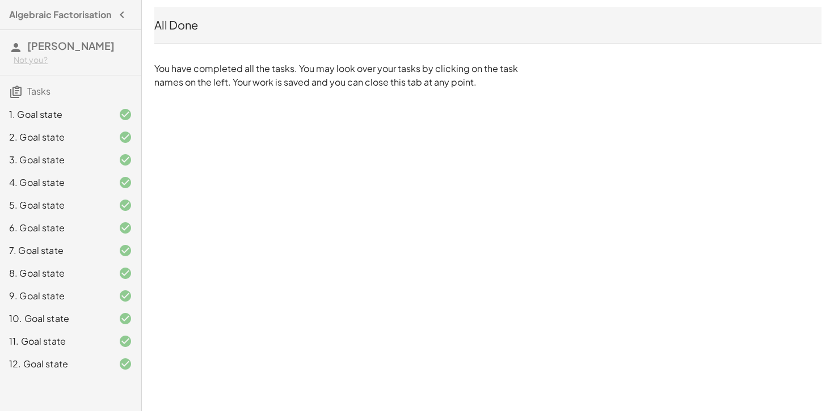
click at [22, 99] on icon at bounding box center [16, 92] width 14 height 14
click at [128, 18] on icon "button" at bounding box center [122, 15] width 14 height 14
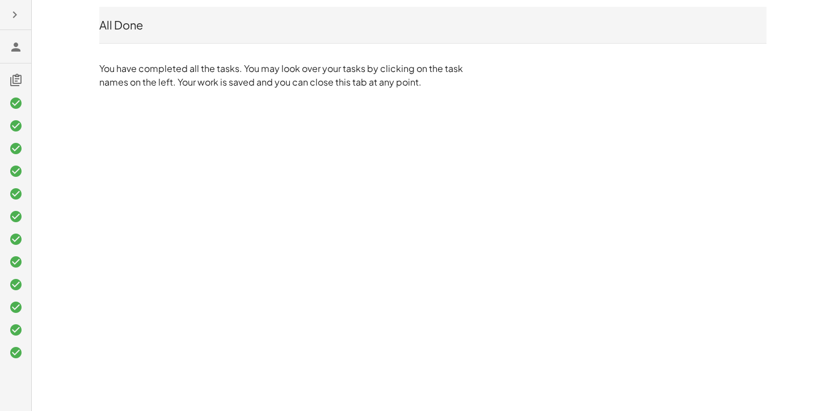
click at [18, 48] on icon at bounding box center [16, 47] width 14 height 14
click at [16, 24] on button "button" at bounding box center [15, 15] width 20 height 20
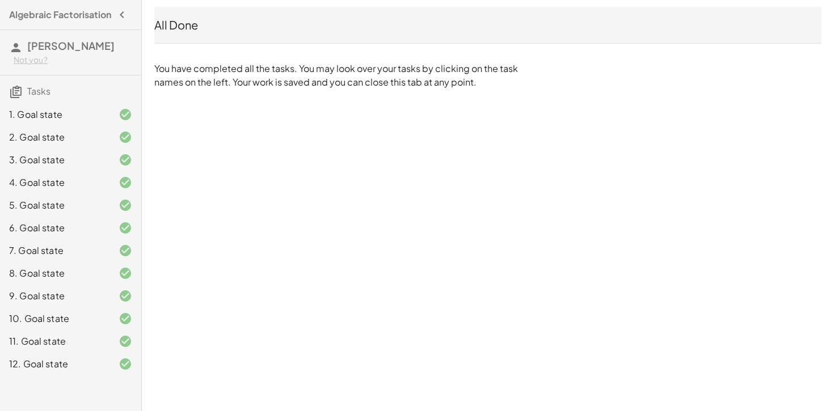
click at [60, 96] on h3 "Tasks" at bounding box center [70, 87] width 141 height 24
